Goal: Obtain resource: Download file/media

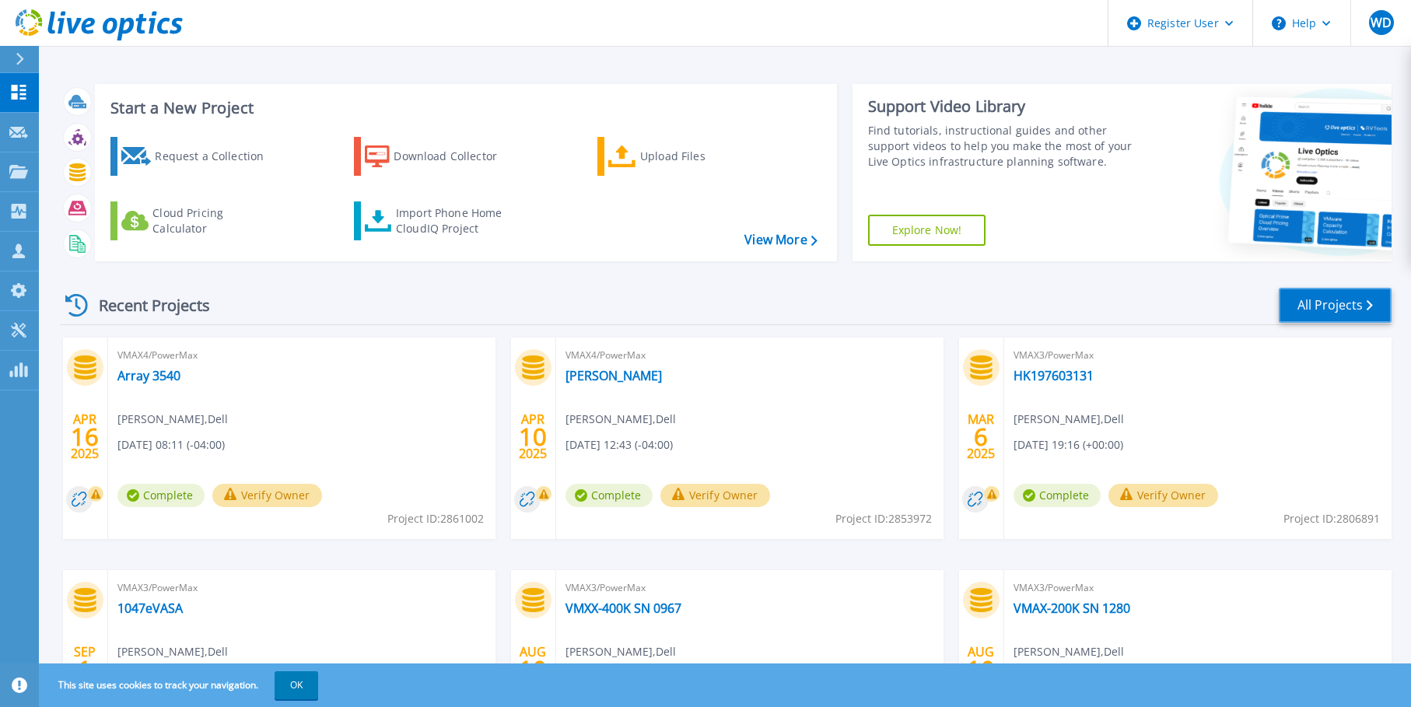
click at [1301, 308] on link "All Projects" at bounding box center [1335, 305] width 113 height 35
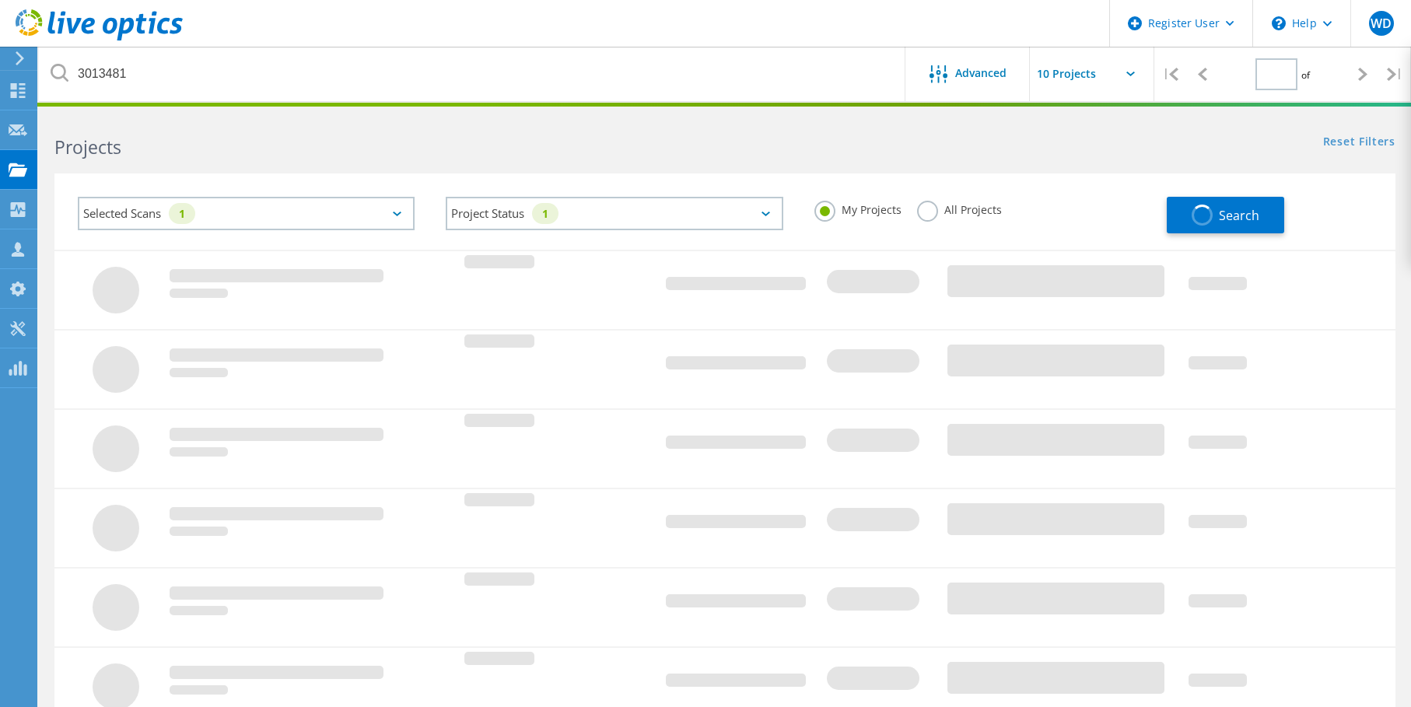
type input "1"
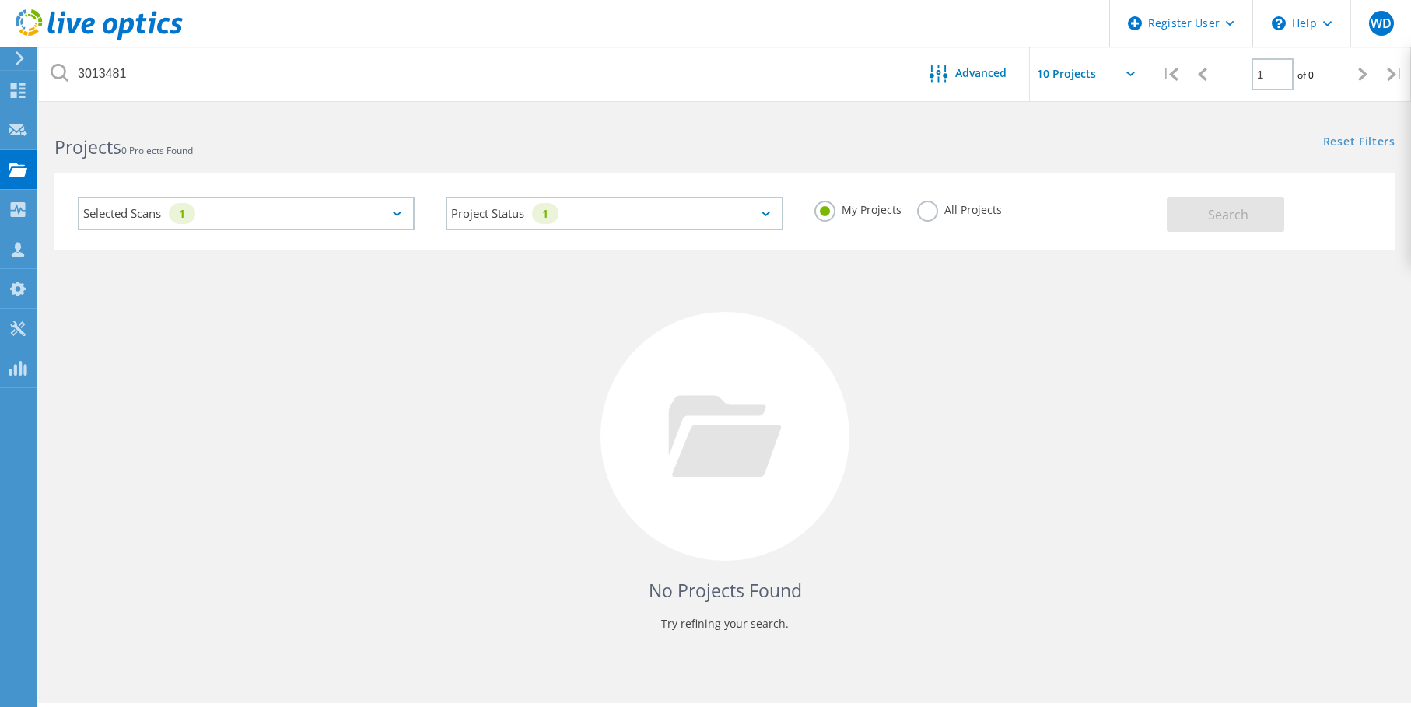
click at [927, 213] on label "All Projects" at bounding box center [959, 208] width 85 height 15
click at [0, 0] on input "All Projects" at bounding box center [0, 0] width 0 height 0
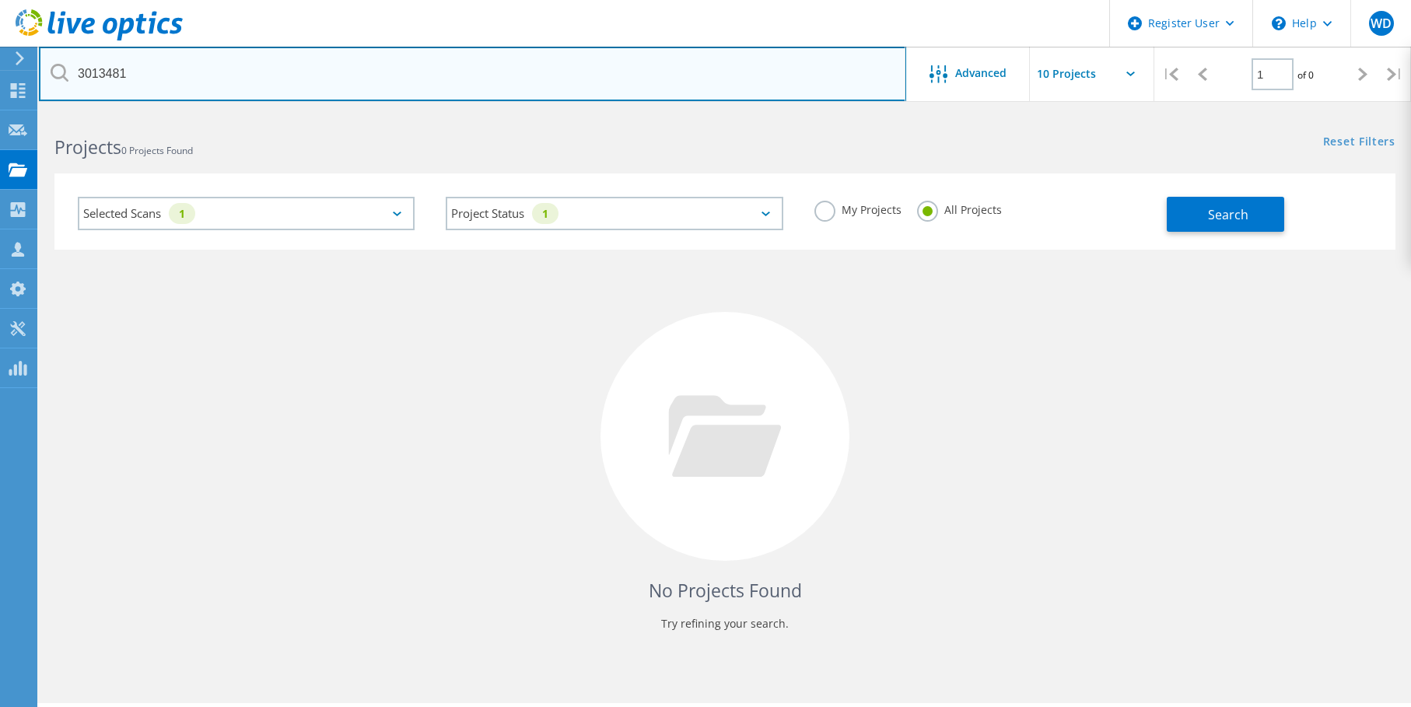
drag, startPoint x: 137, startPoint y: 78, endPoint x: 51, endPoint y: 71, distance: 86.6
click at [51, 71] on div "3013481" at bounding box center [472, 74] width 867 height 54
paste input "08739254"
type input "08739254"
drag, startPoint x: 202, startPoint y: 64, endPoint x: -61, endPoint y: 103, distance: 266.6
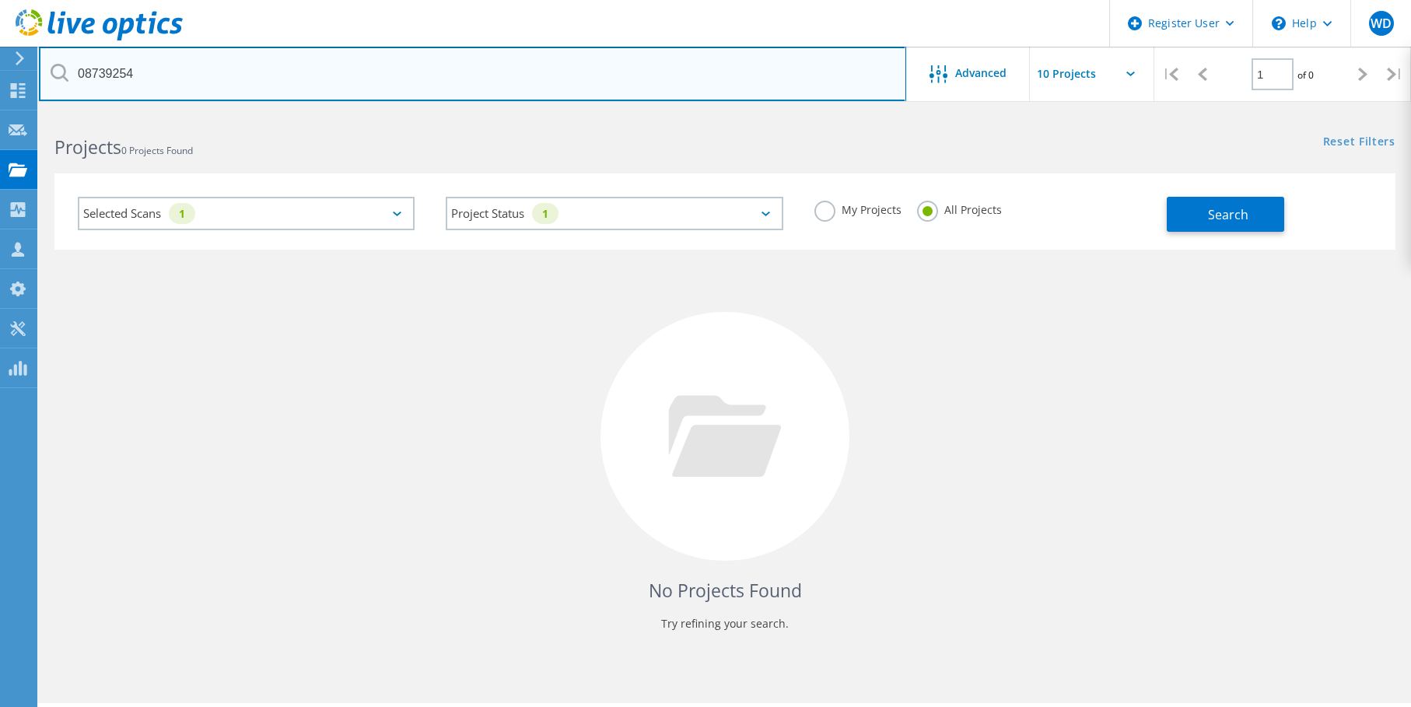
click at [0, 103] on html "Register User \n Help Explore Helpful Articles Contact Support WD Dell User Wil…" at bounding box center [705, 375] width 1411 height 750
paste input "2822424"
type input "2822424"
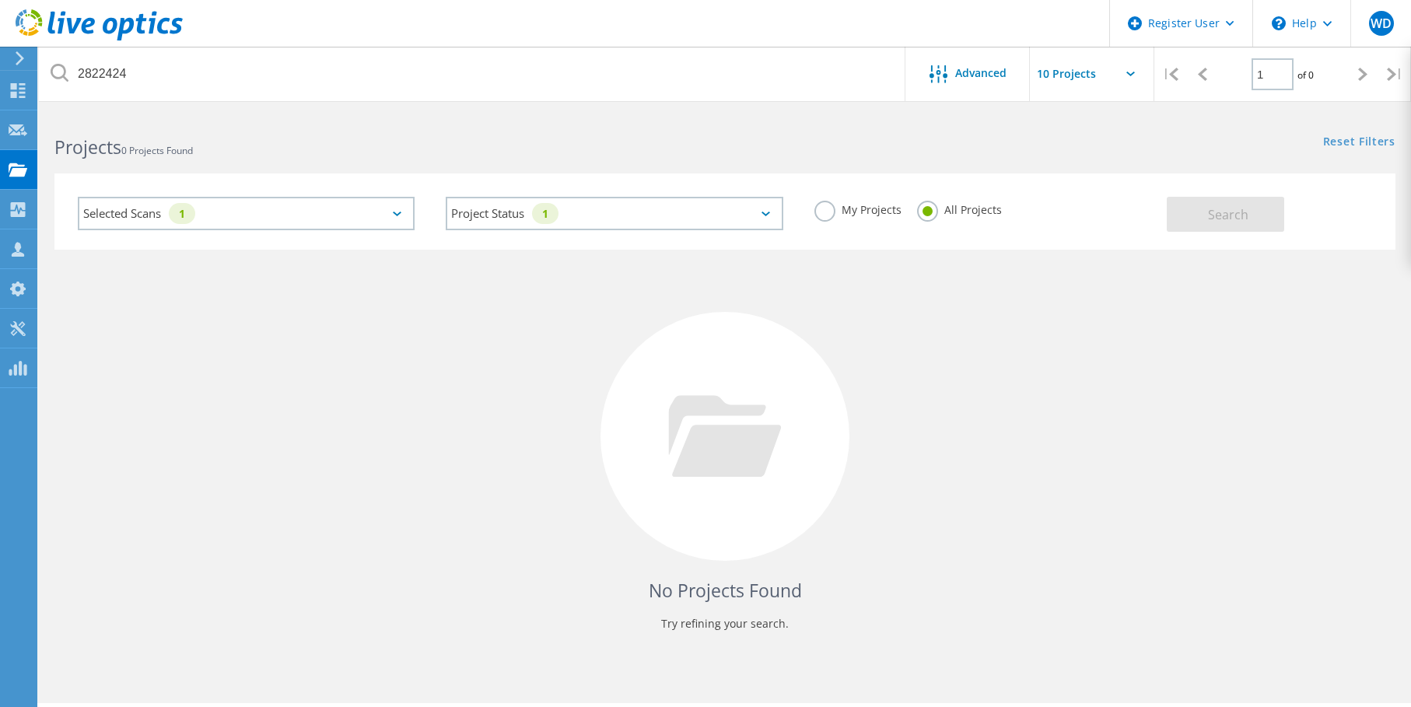
click at [393, 212] on icon at bounding box center [397, 214] width 9 height 5
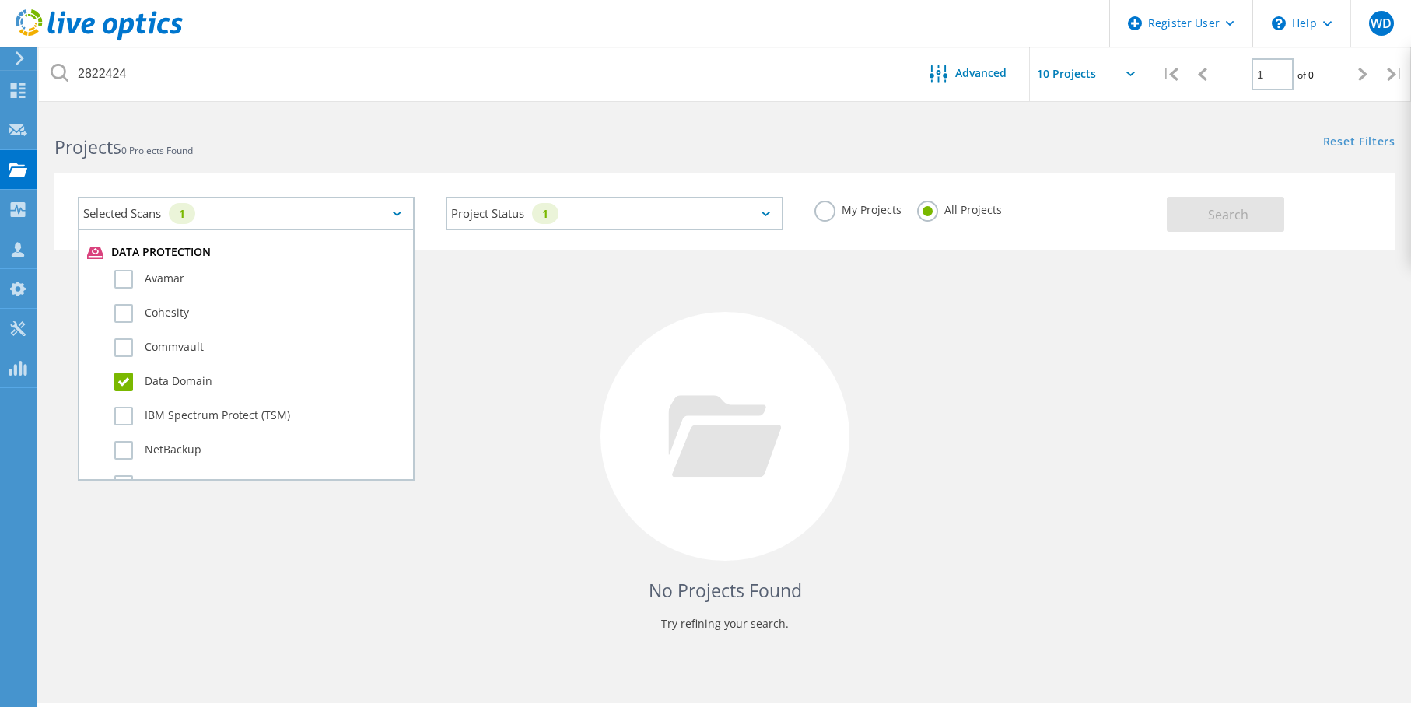
scroll to position [934, 0]
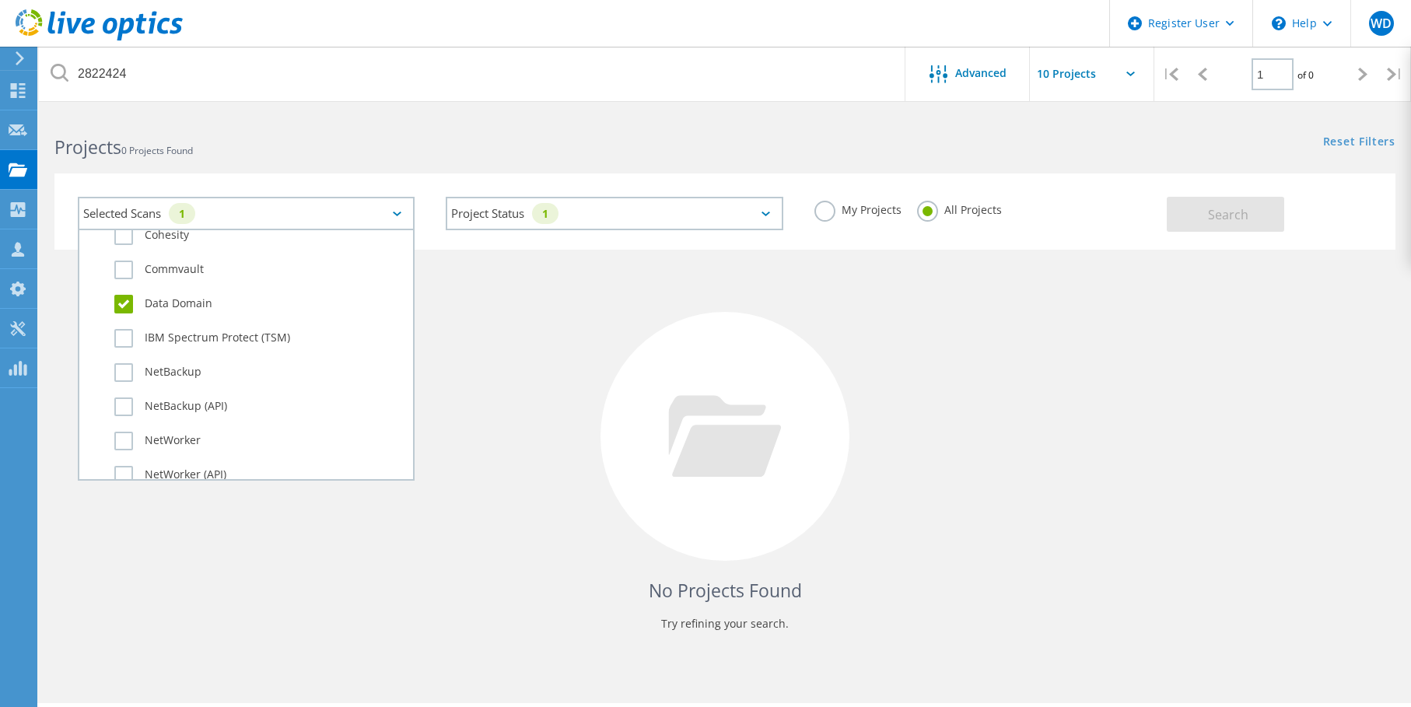
click at [134, 306] on label "Data Domain" at bounding box center [259, 304] width 291 height 19
click at [0, 0] on input "Data Domain" at bounding box center [0, 0] width 0 height 0
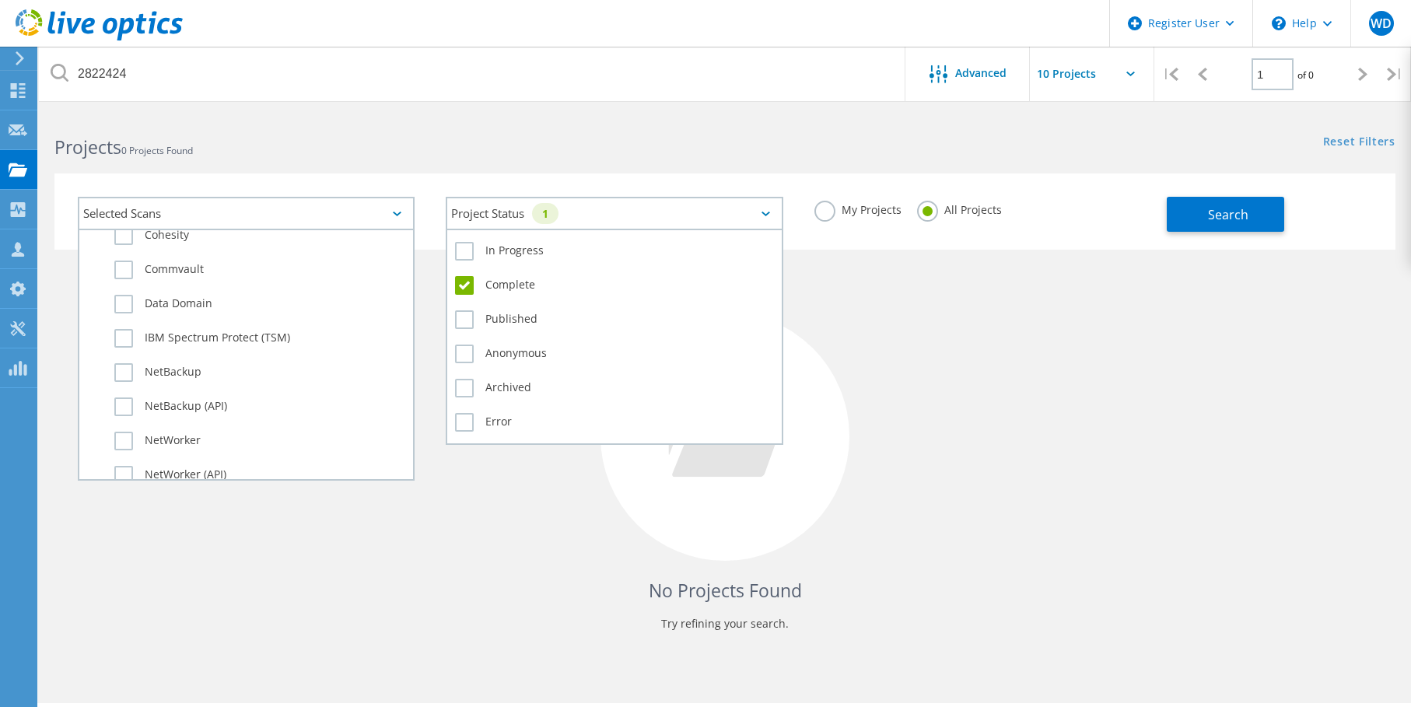
click at [609, 203] on div "Project Status 1" at bounding box center [614, 213] width 337 height 33
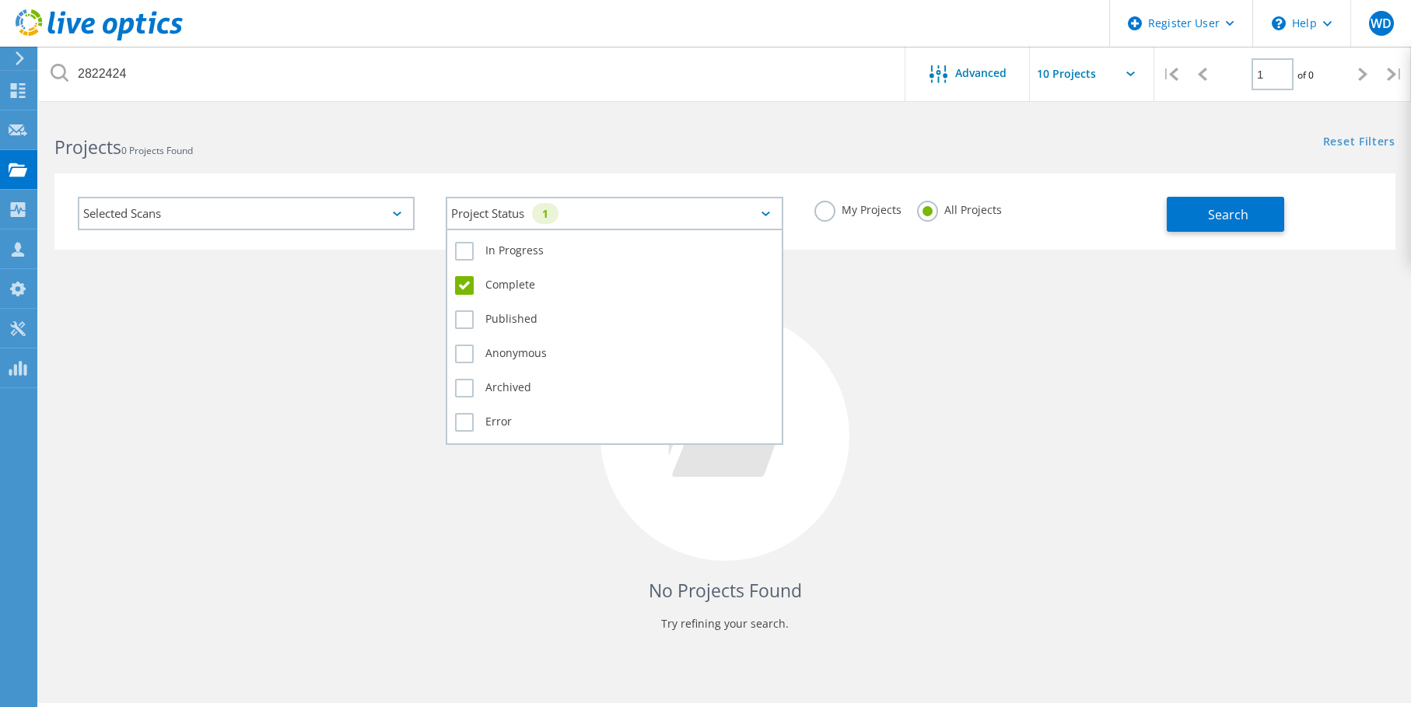
click at [468, 282] on label "Complete" at bounding box center [614, 285] width 318 height 19
click at [0, 0] on input "Complete" at bounding box center [0, 0] width 0 height 0
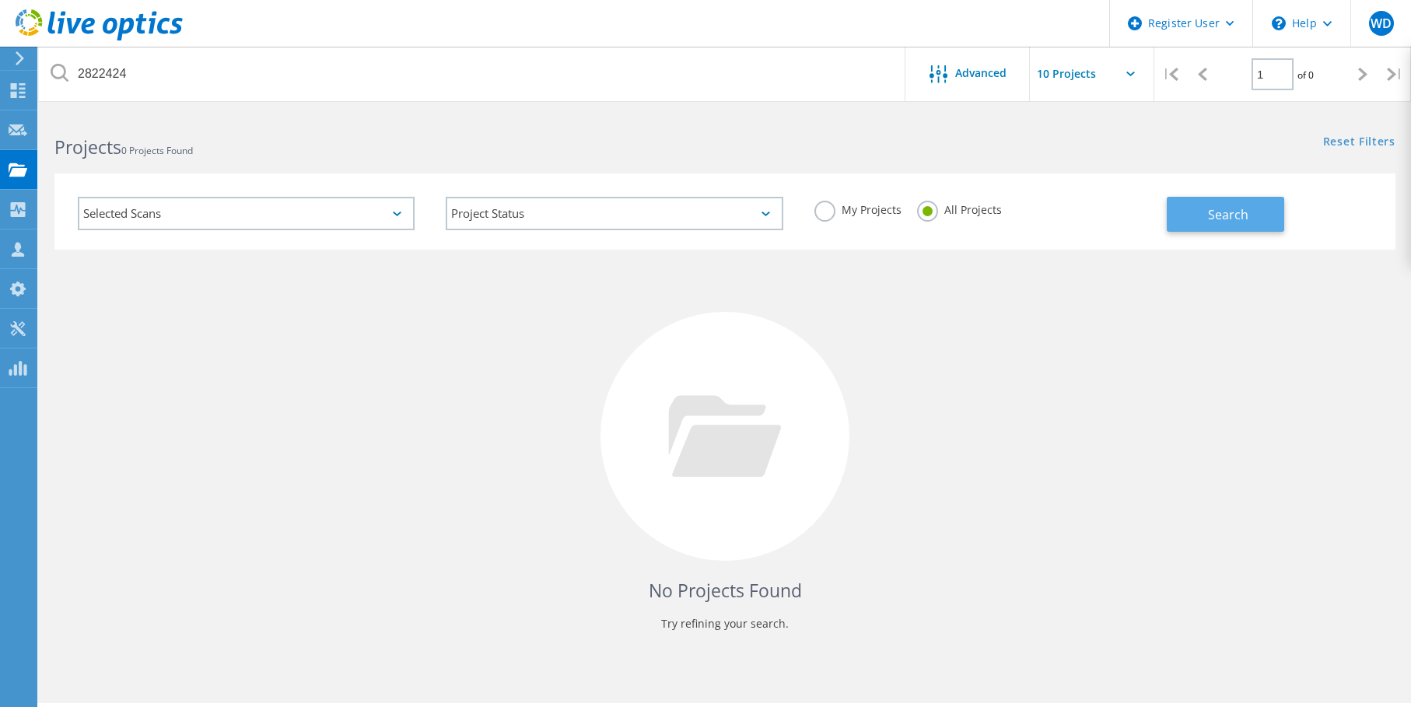
click at [1193, 205] on button "Search" at bounding box center [1225, 214] width 117 height 35
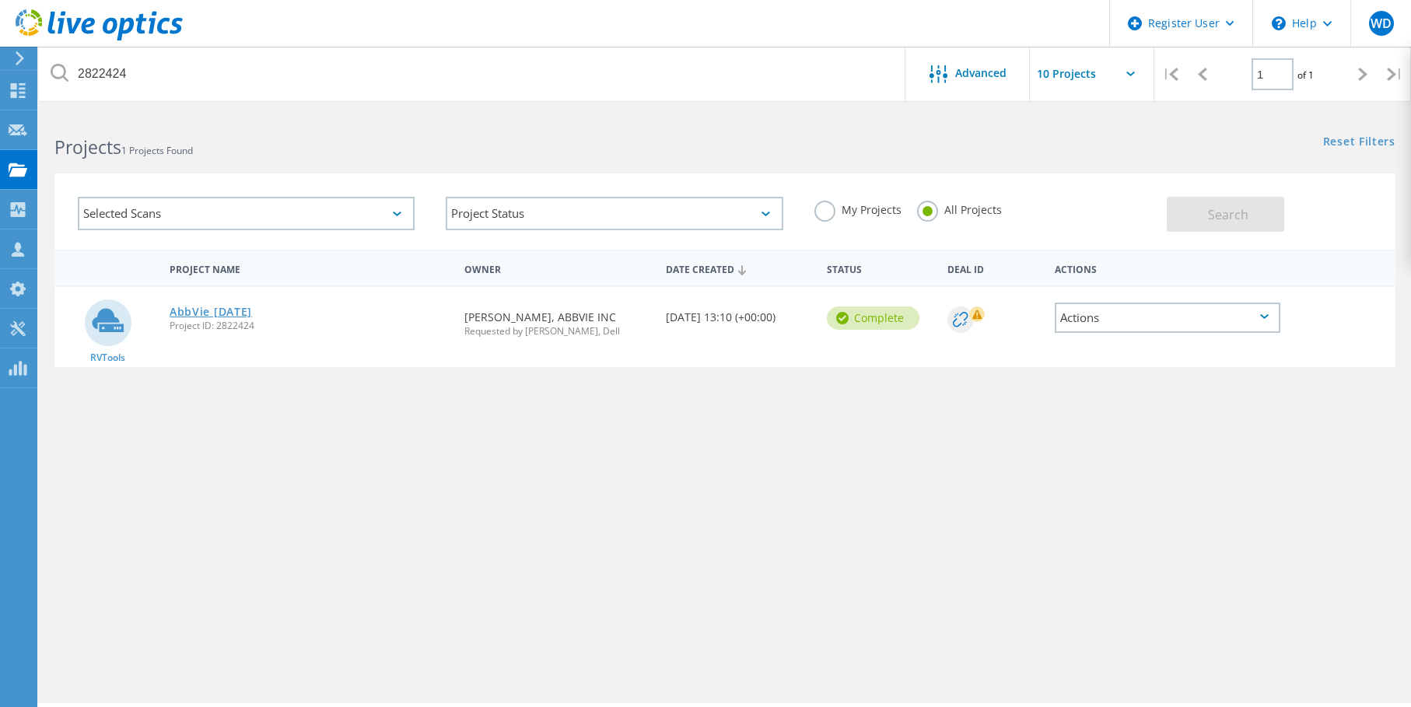
click at [206, 316] on link "AbbVie [DATE]" at bounding box center [211, 312] width 82 height 11
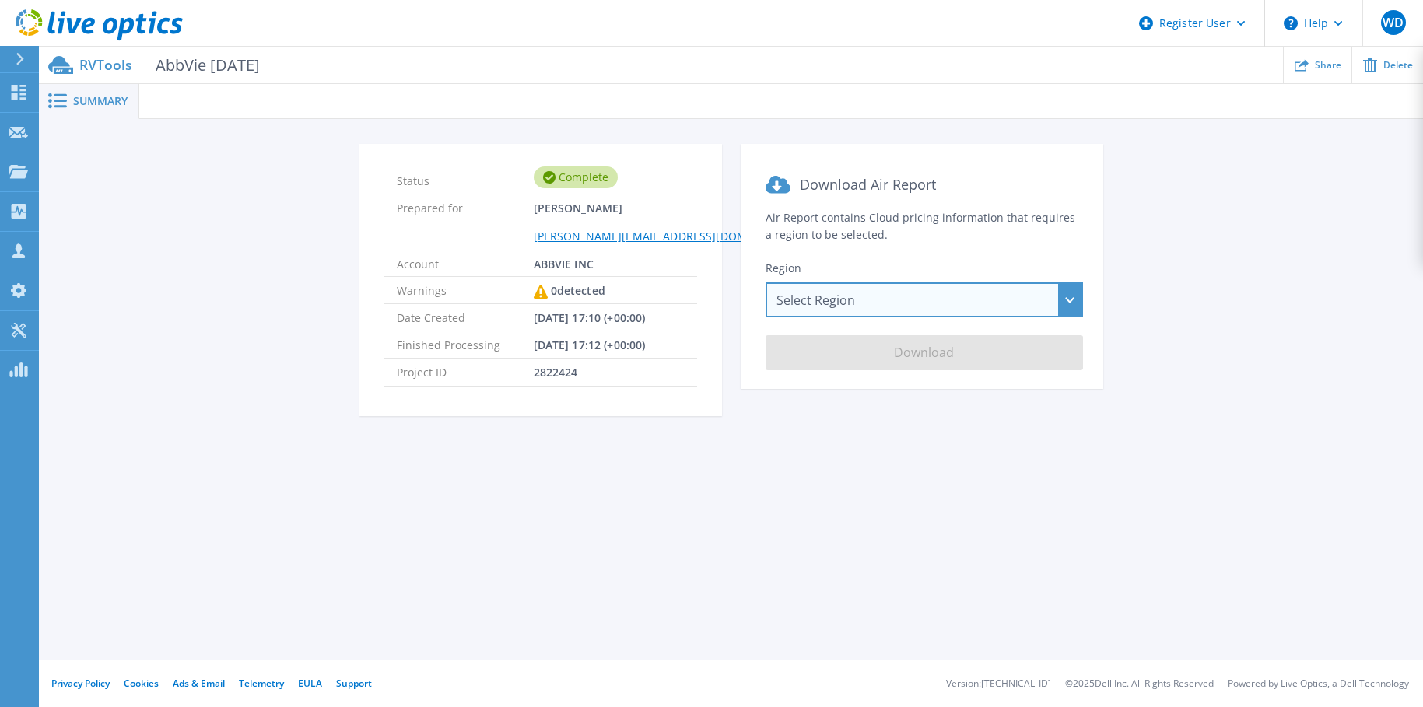
click at [1078, 296] on div "Select Region [GEOGRAPHIC_DATA] ([GEOGRAPHIC_DATA]) [GEOGRAPHIC_DATA] ([GEOGRAP…" at bounding box center [924, 299] width 317 height 35
click at [1061, 292] on div "Select Region [GEOGRAPHIC_DATA] ([GEOGRAPHIC_DATA]) [GEOGRAPHIC_DATA] ([GEOGRAP…" at bounding box center [924, 299] width 317 height 35
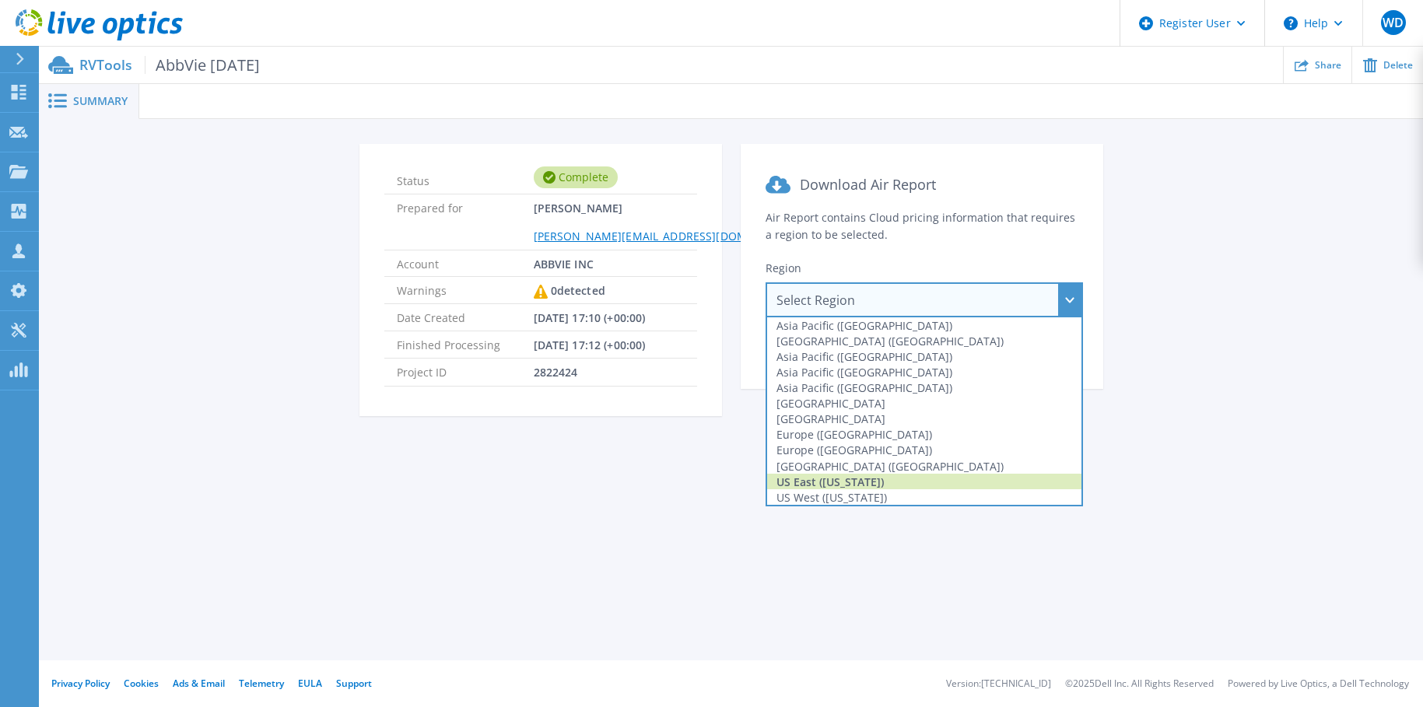
click at [846, 485] on div "US East ([US_STATE])" at bounding box center [924, 482] width 314 height 16
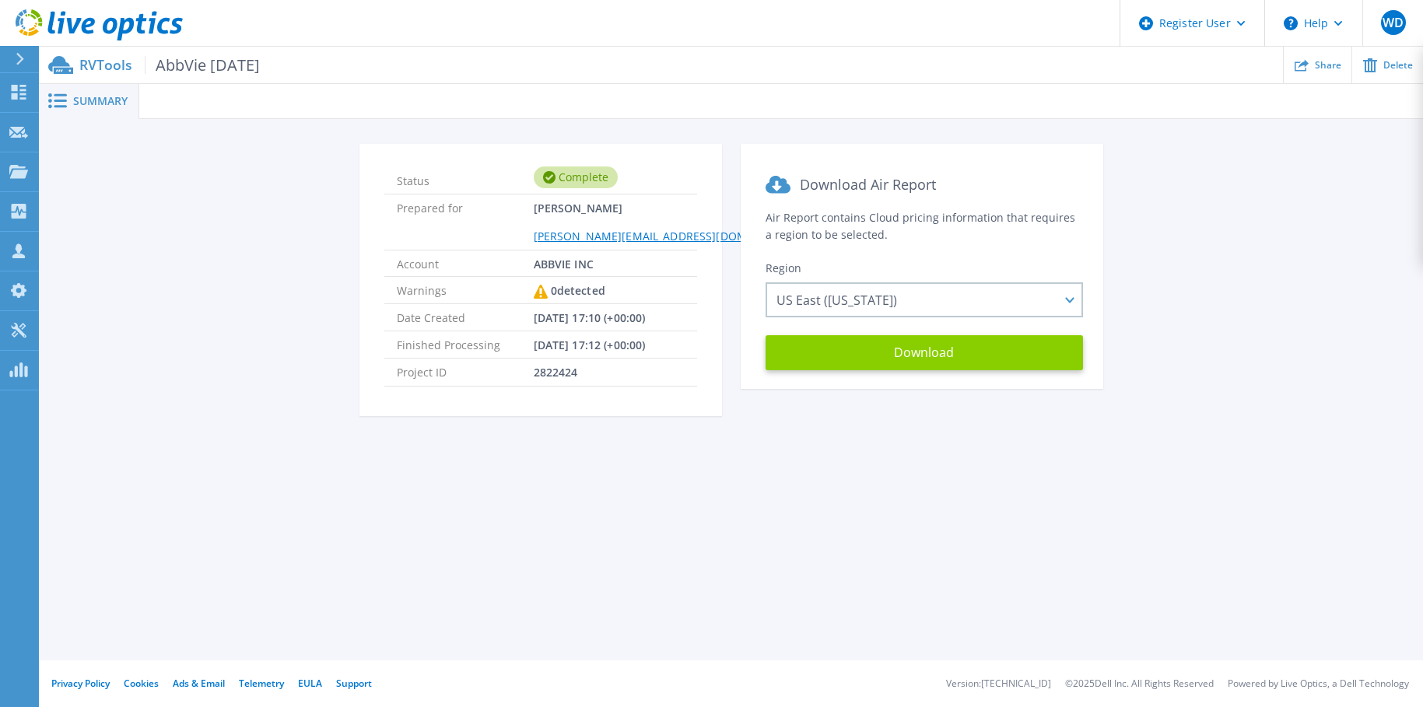
click at [917, 339] on button "Download" at bounding box center [924, 352] width 317 height 35
